Goal: Task Accomplishment & Management: Use online tool/utility

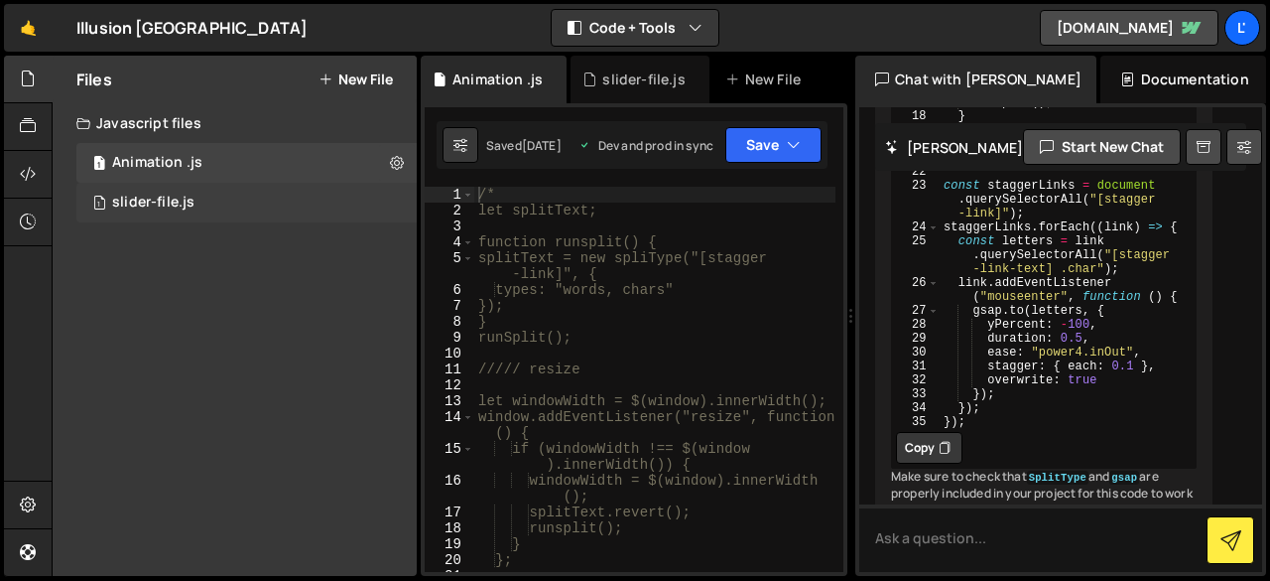
click at [166, 196] on div "slider-file.js" at bounding box center [153, 203] width 82 height 18
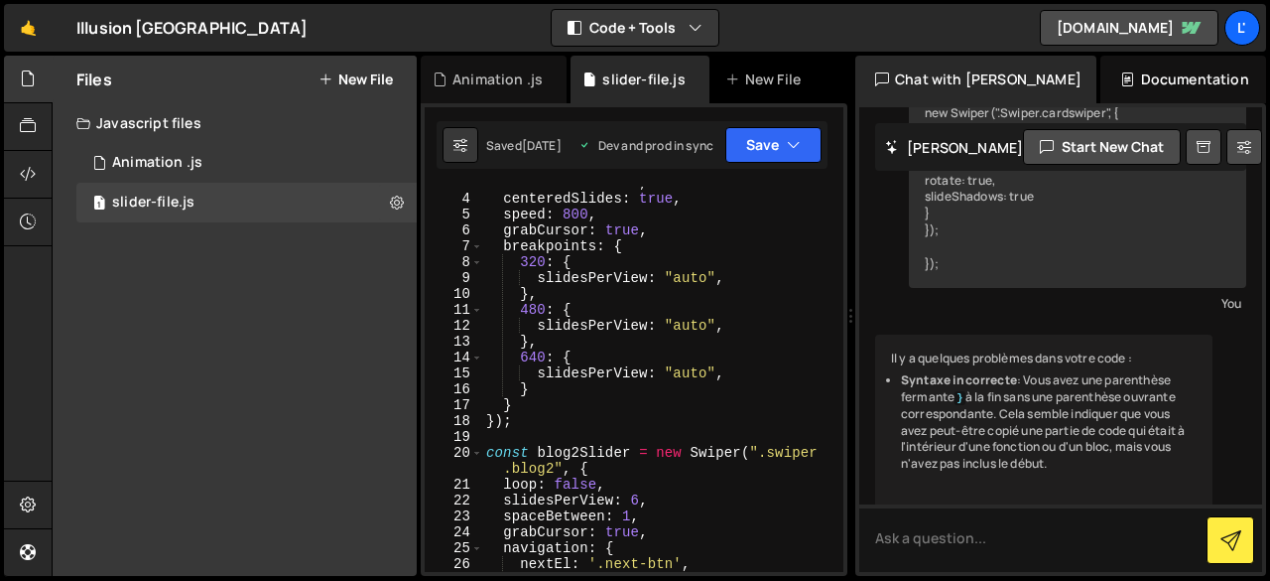
scroll to position [60, 0]
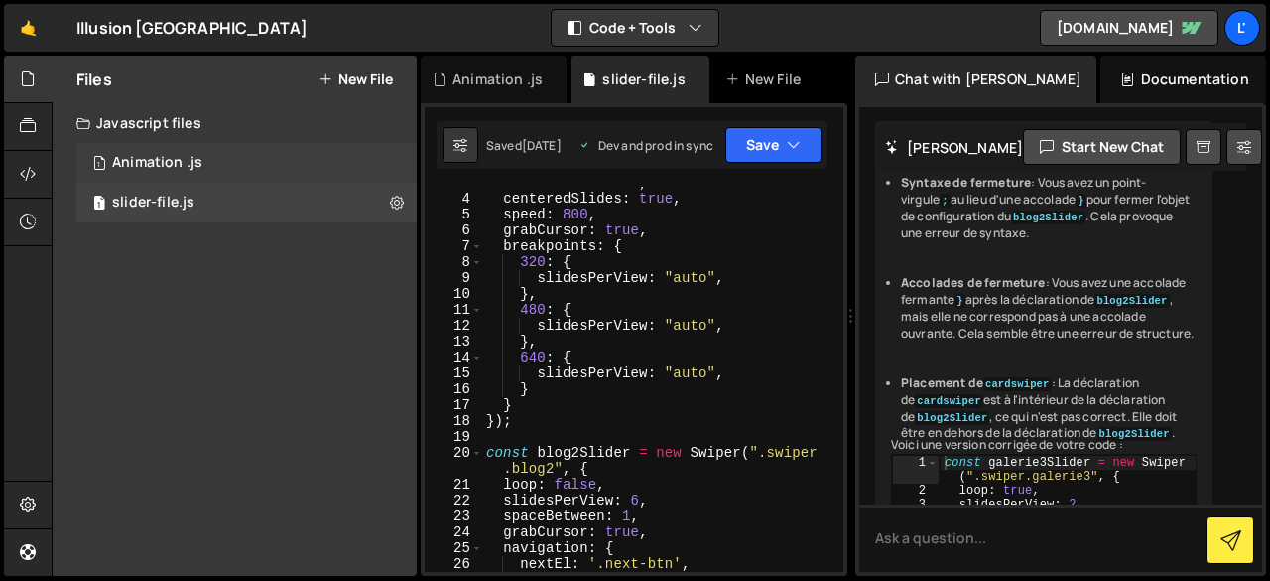
click at [230, 148] on div "1 Animation .js 0" at bounding box center [246, 163] width 340 height 40
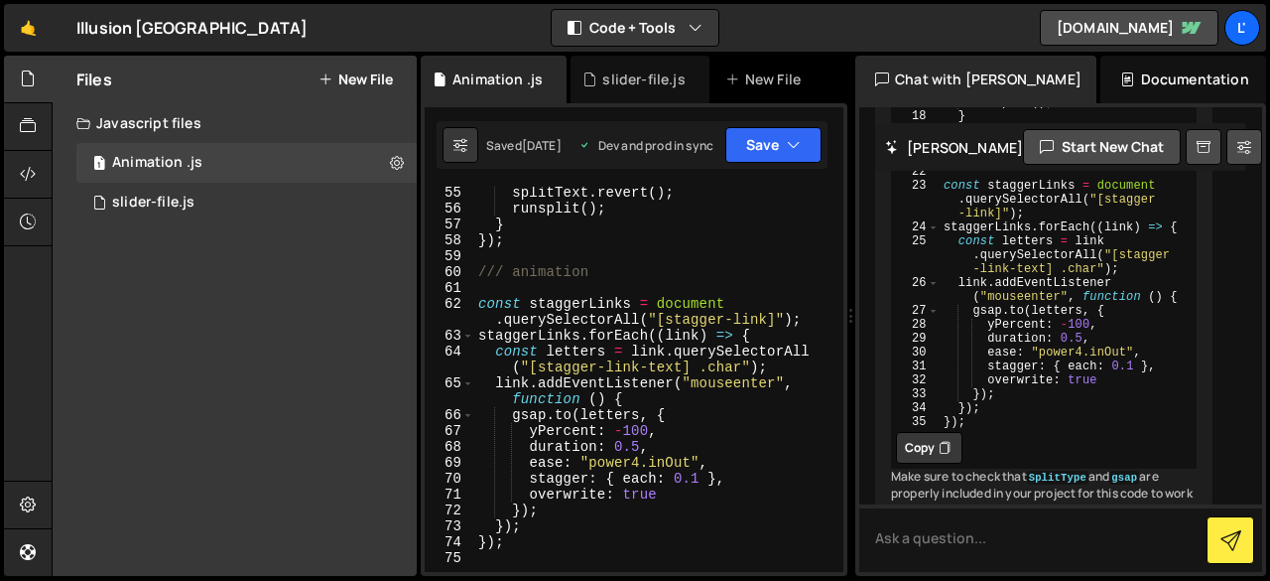
scroll to position [1034, 0]
click at [151, 197] on div "slider-file.js" at bounding box center [153, 203] width 82 height 18
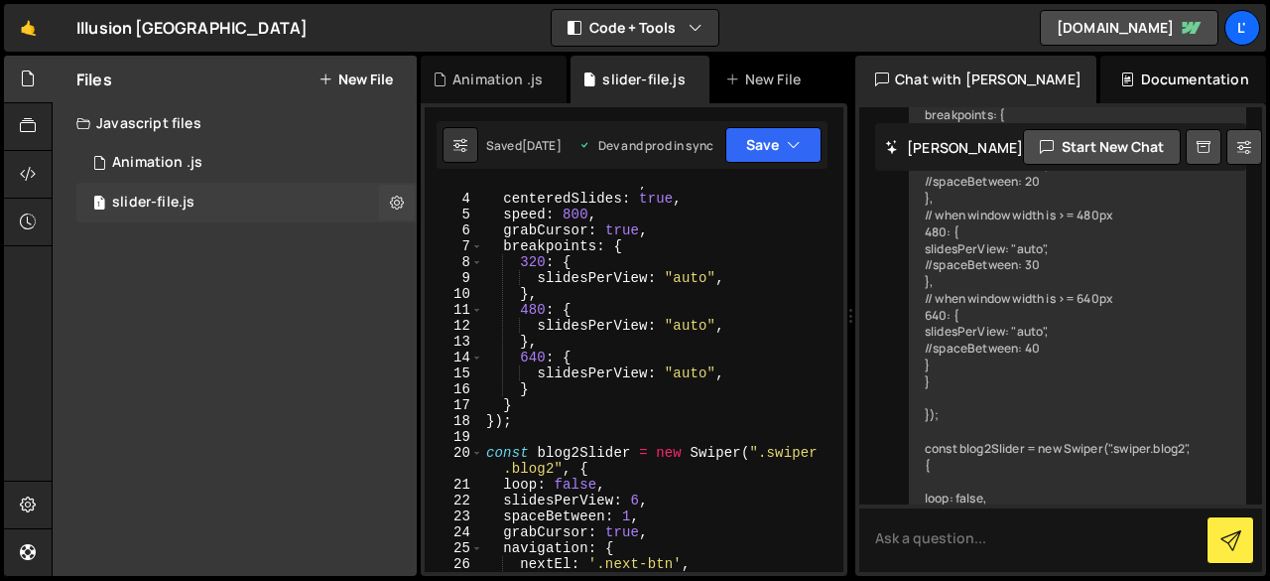
scroll to position [13263, 0]
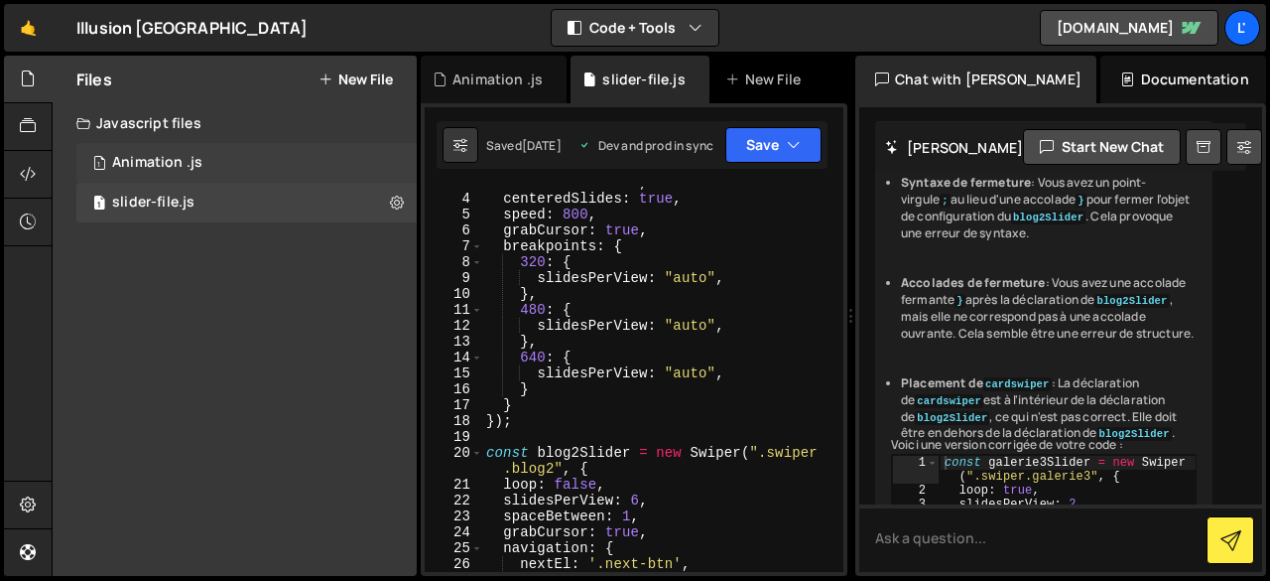
click at [181, 169] on div "Animation .js" at bounding box center [157, 163] width 90 height 18
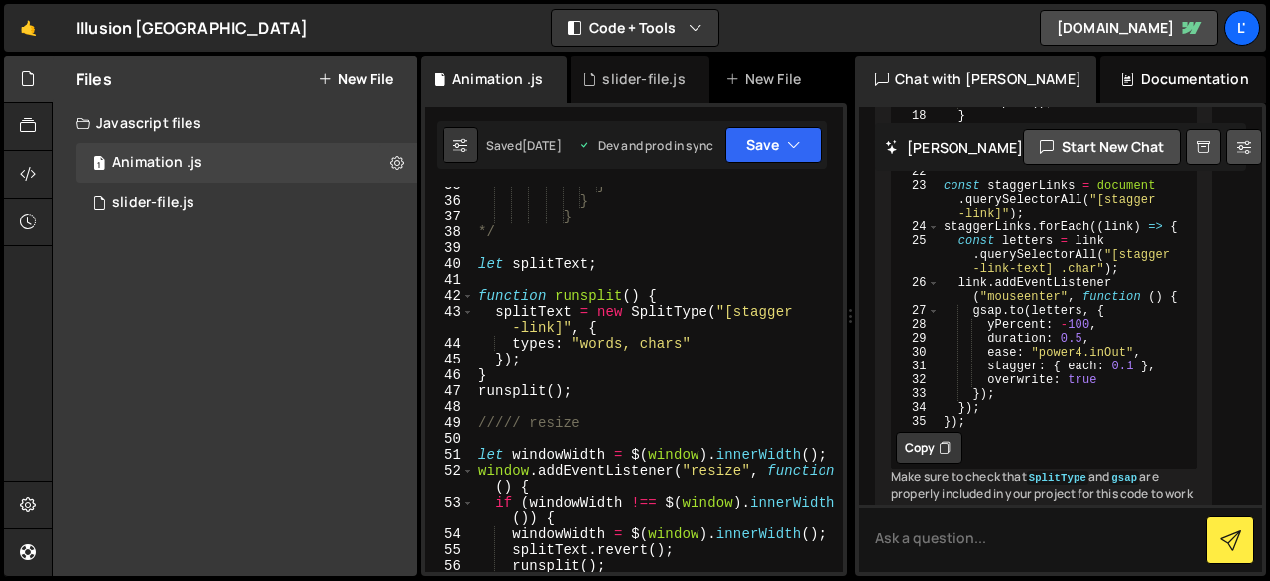
scroll to position [558, 0]
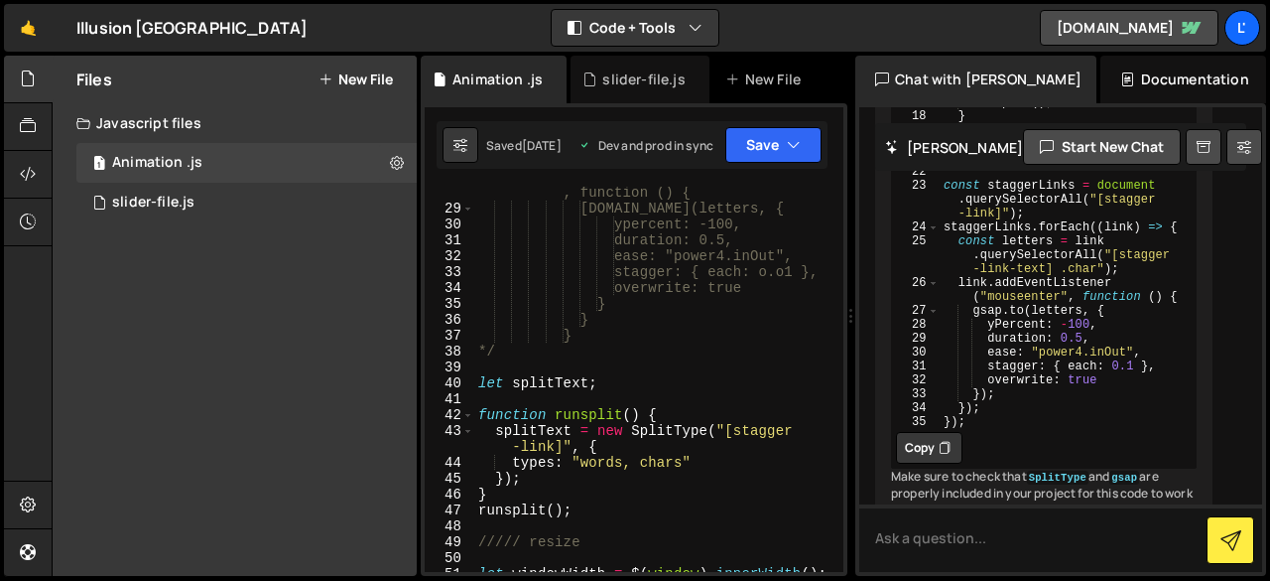
click at [500, 352] on div "link.addEventListener("mouseenter" , function () { [DOMAIN_NAME](letters, { ype…" at bounding box center [654, 393] width 361 height 449
type textarea "*"
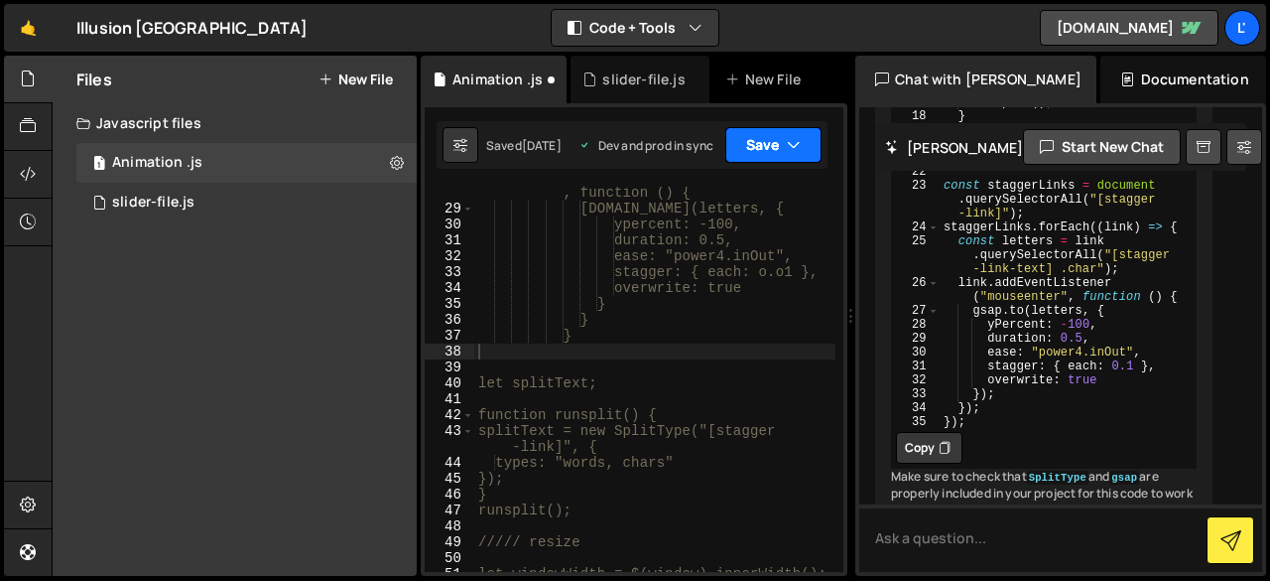
click at [748, 156] on button "Save" at bounding box center [774, 145] width 96 height 36
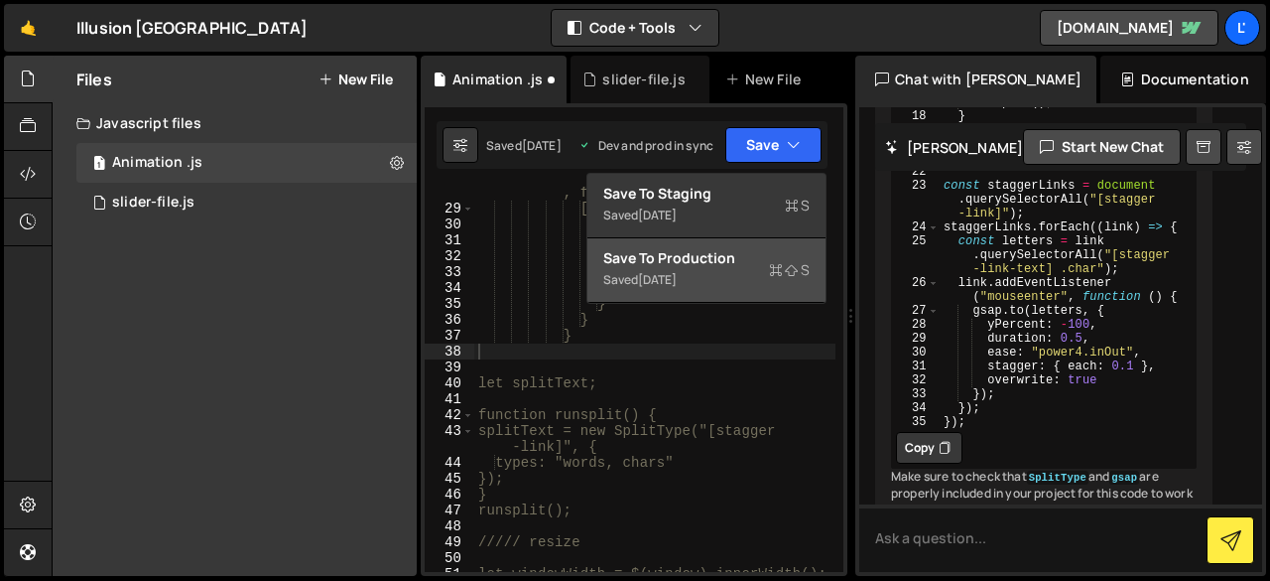
click at [715, 264] on div "Save to Production S" at bounding box center [706, 258] width 206 height 20
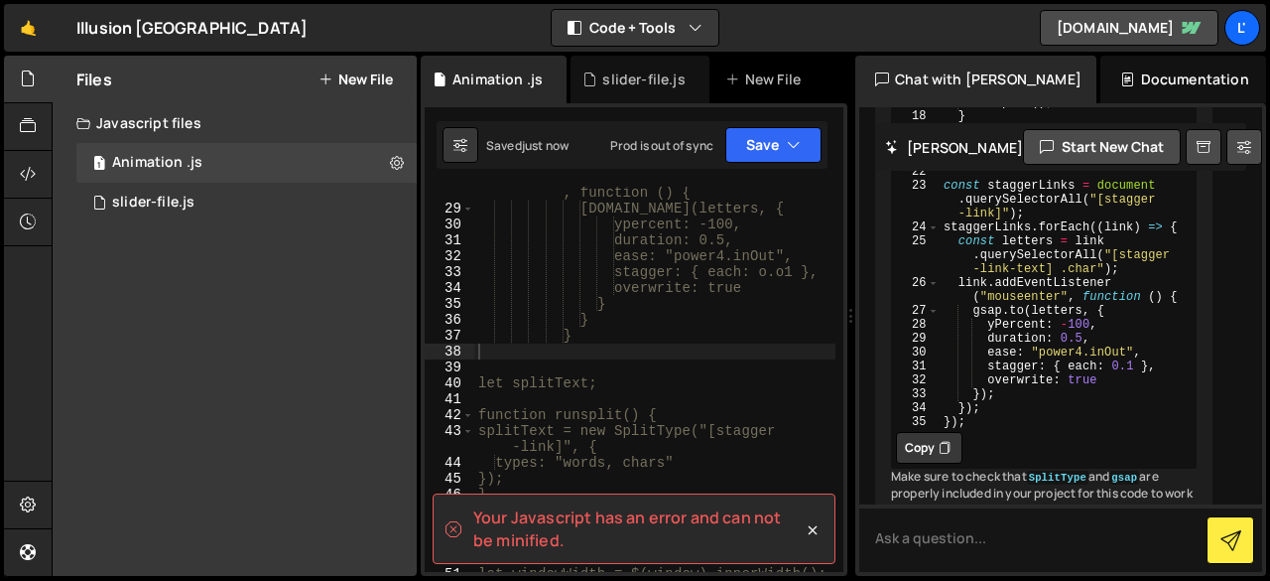
click at [607, 369] on div "link.addEventListener("mouseenter" , function () { [DOMAIN_NAME](letters, { ype…" at bounding box center [654, 393] width 361 height 449
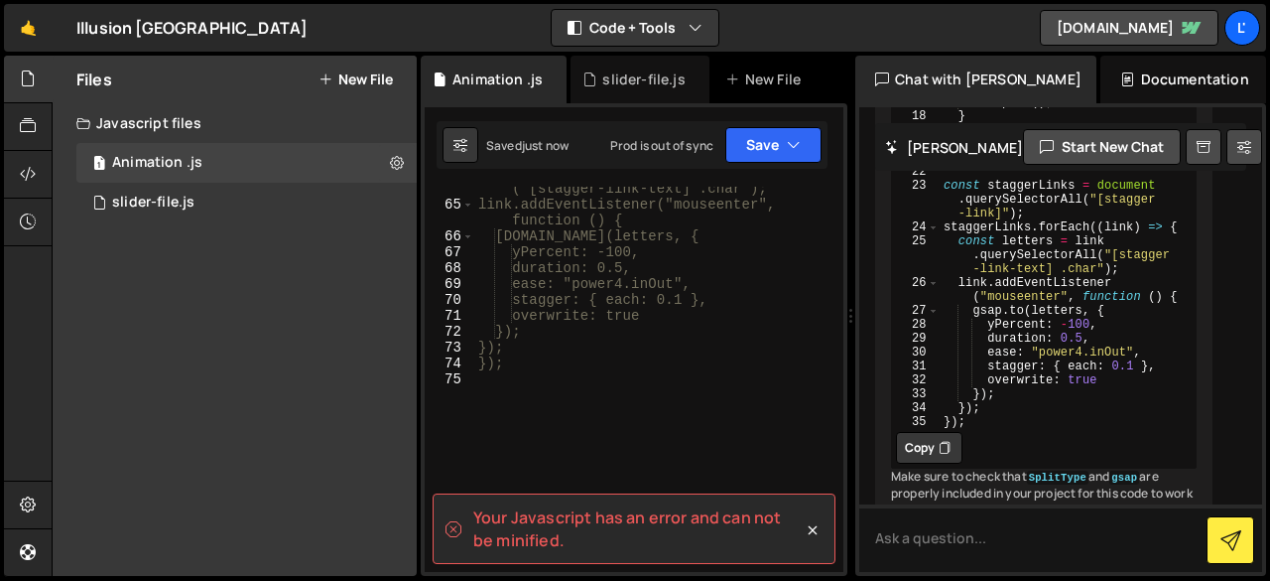
scroll to position [1213, 0]
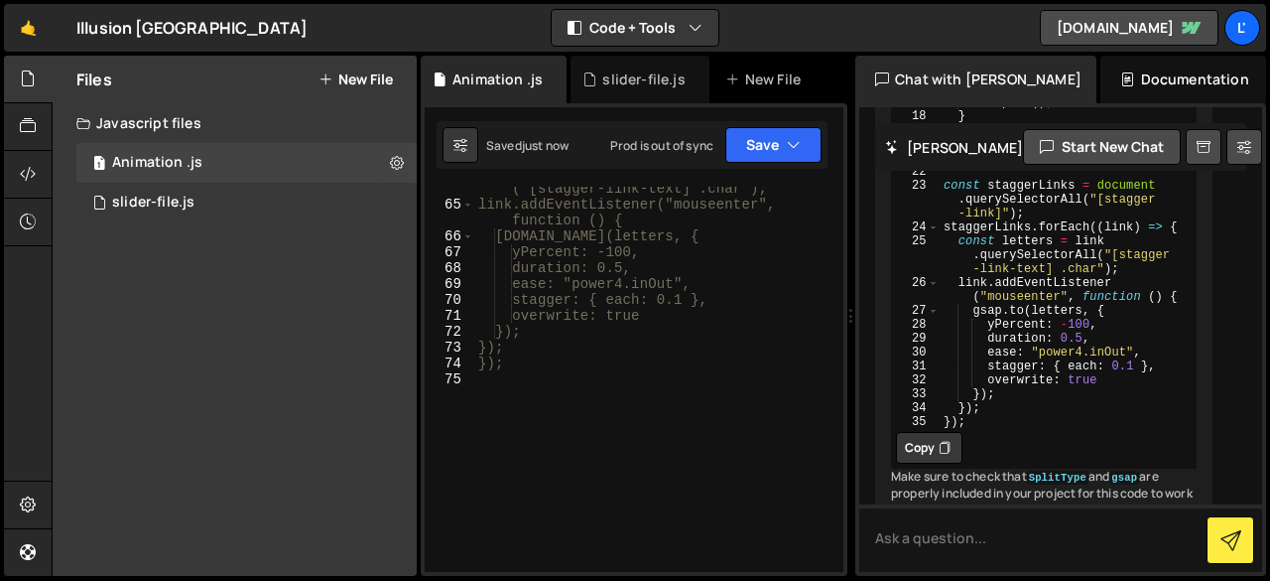
click at [536, 407] on div "const letters = link.querySelectorAll ("[stagger-link-text] .char"); link.addEv…" at bounding box center [654, 381] width 361 height 433
type textarea "*/"
click at [771, 134] on button "Save" at bounding box center [774, 145] width 96 height 36
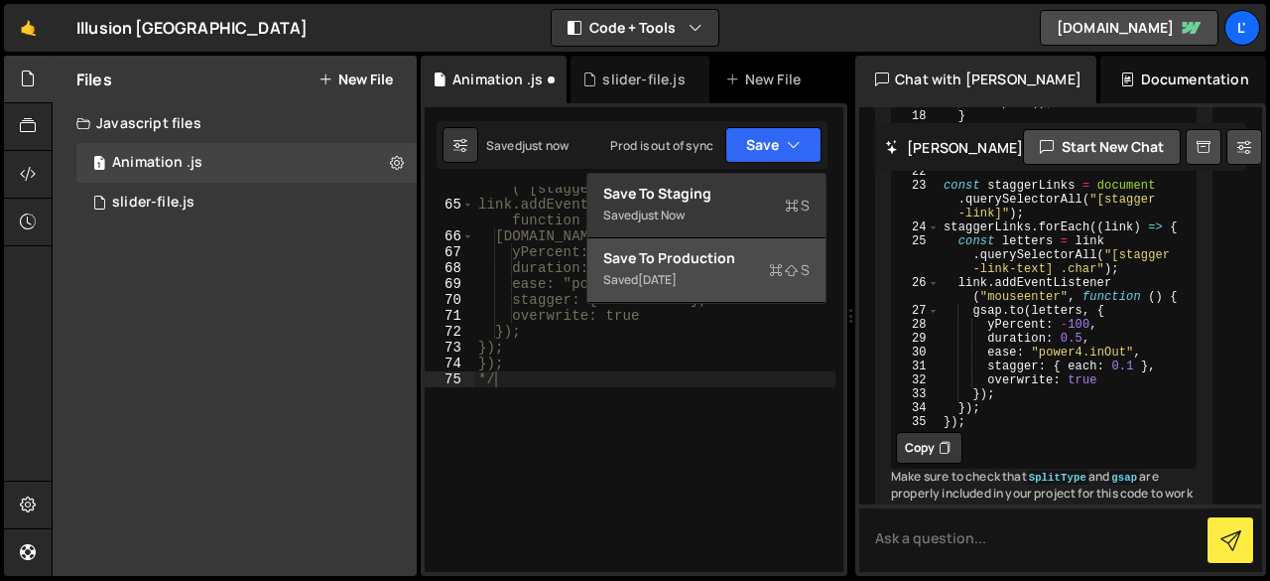
click at [764, 258] on div "Save to Production S" at bounding box center [706, 258] width 206 height 20
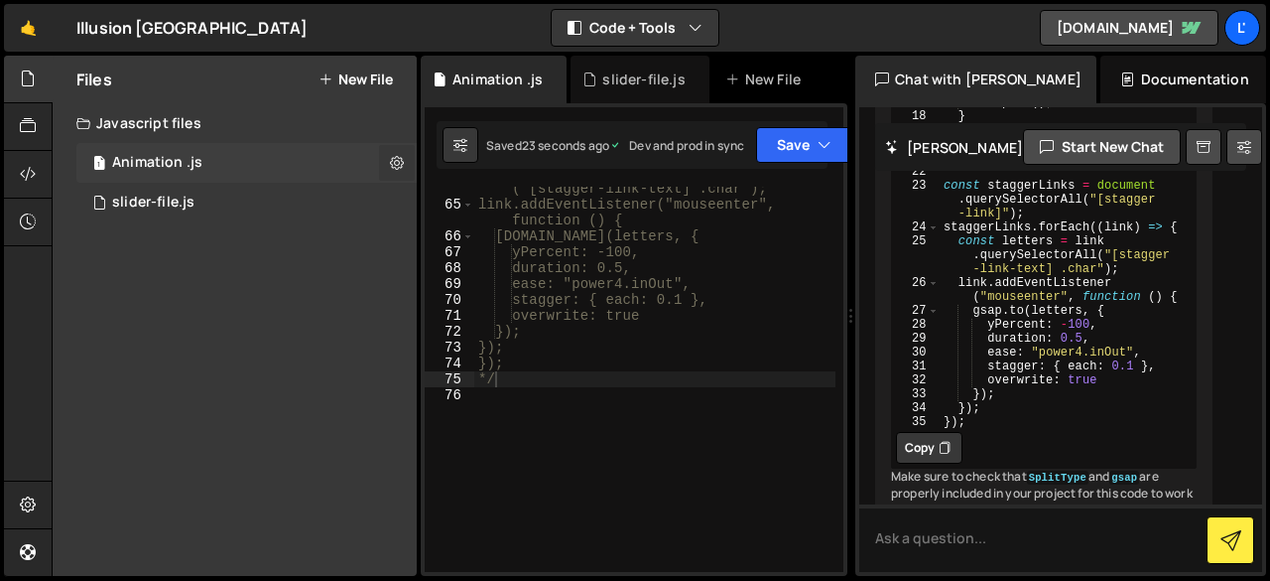
click at [389, 162] on button at bounding box center [397, 163] width 36 height 36
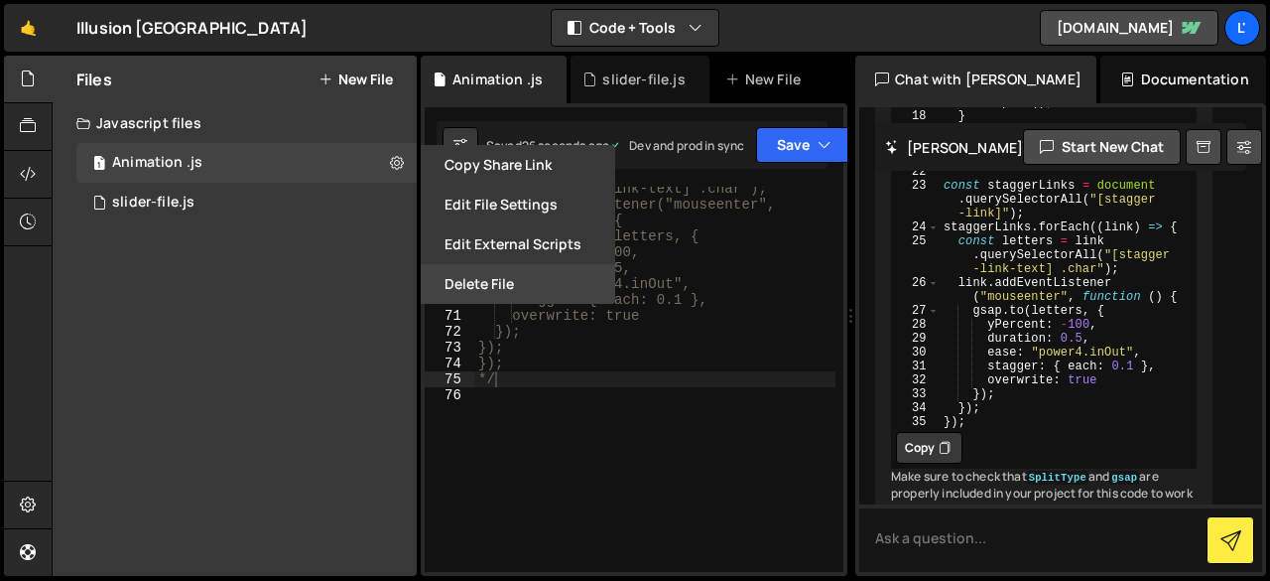
click at [506, 292] on button "Delete File" at bounding box center [518, 284] width 195 height 40
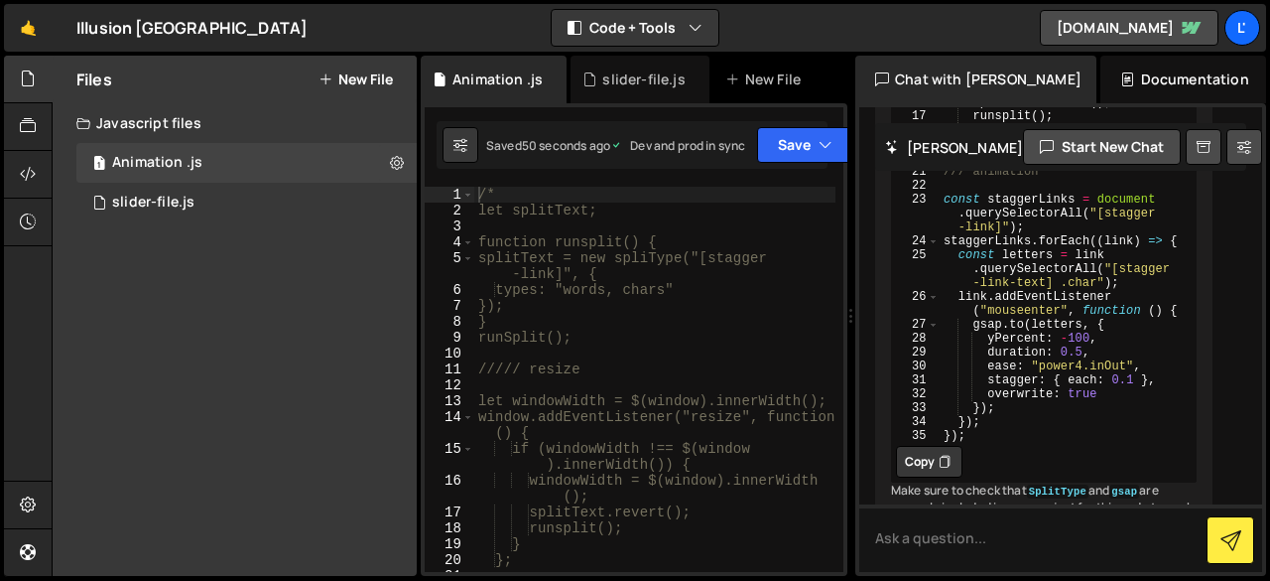
scroll to position [2081, 0]
